Goal: Task Accomplishment & Management: Use online tool/utility

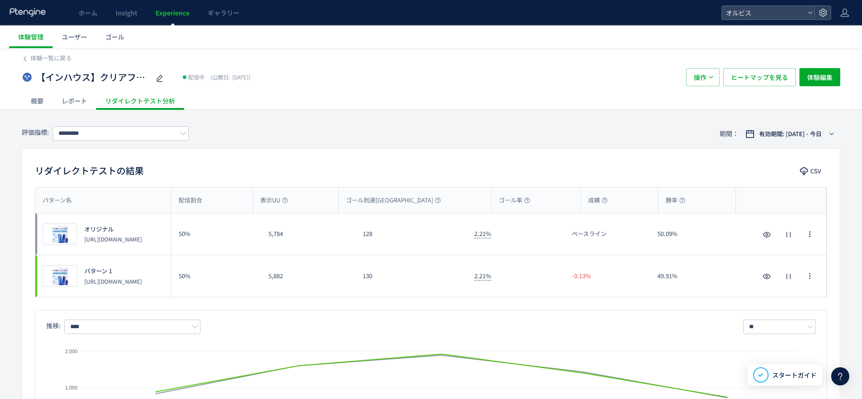
click at [119, 122] on div "評価指標: ********* 期間： 有効期間: [DATE] - 今日" at bounding box center [431, 133] width 818 height 29
click at [119, 135] on input "*********" at bounding box center [121, 133] width 136 height 15
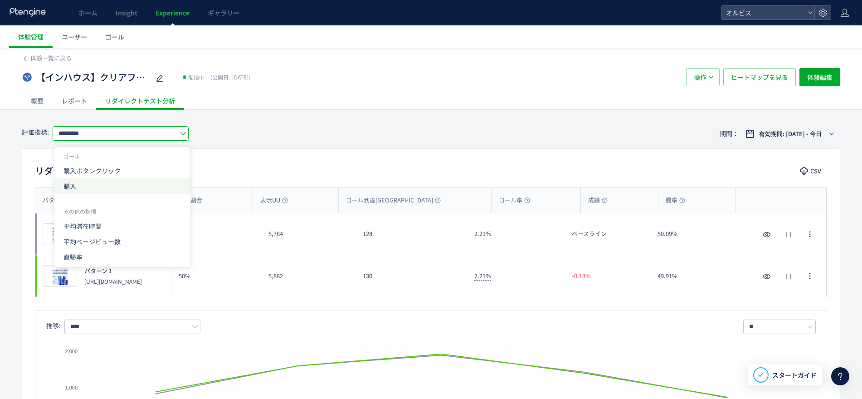
click at [112, 181] on span "購入" at bounding box center [122, 185] width 118 height 15
type input "**"
